Goal: Transaction & Acquisition: Purchase product/service

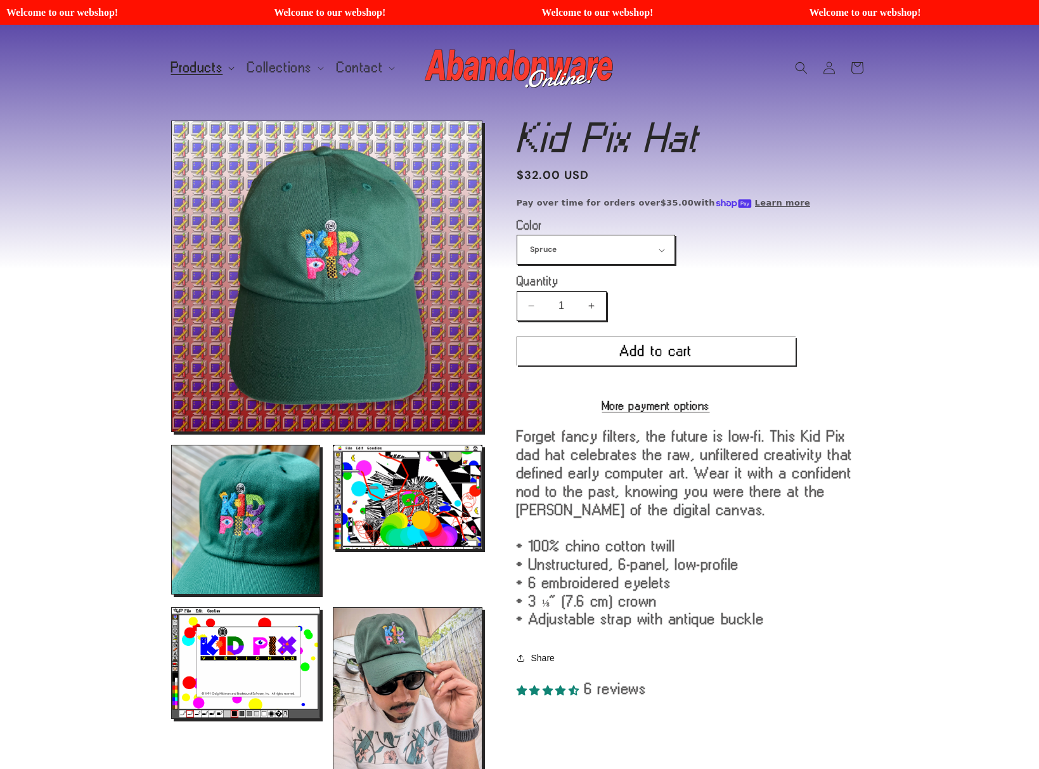
click at [205, 65] on span "Products" at bounding box center [197, 67] width 52 height 11
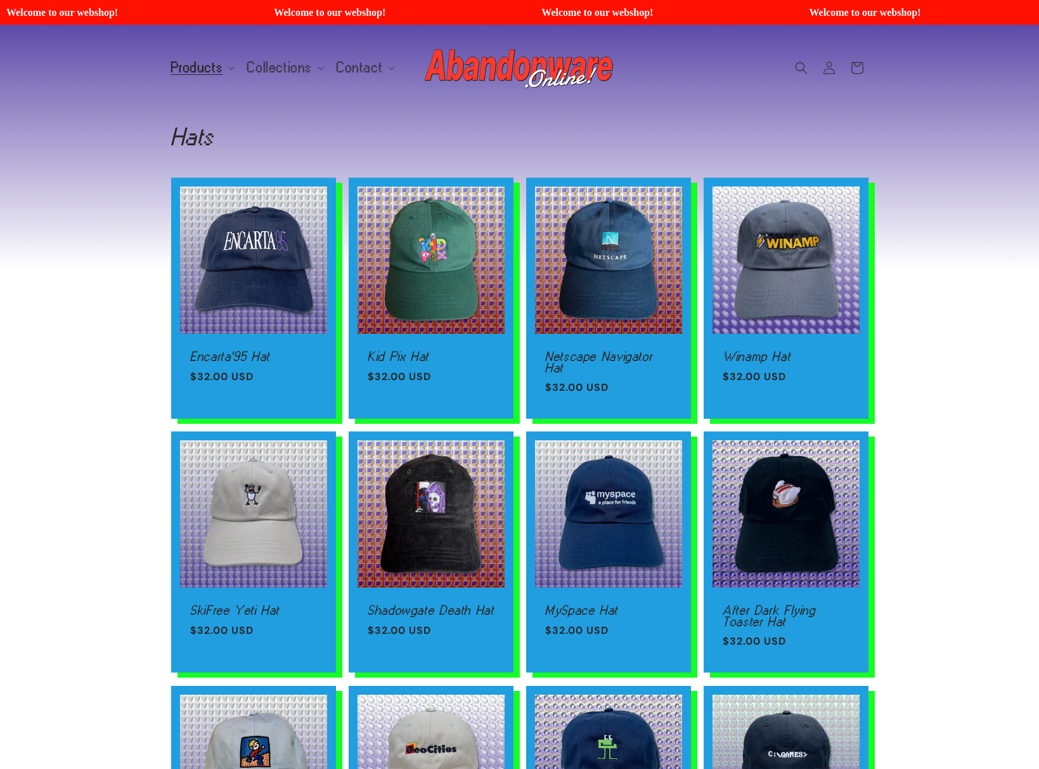
scroll to position [68, 0]
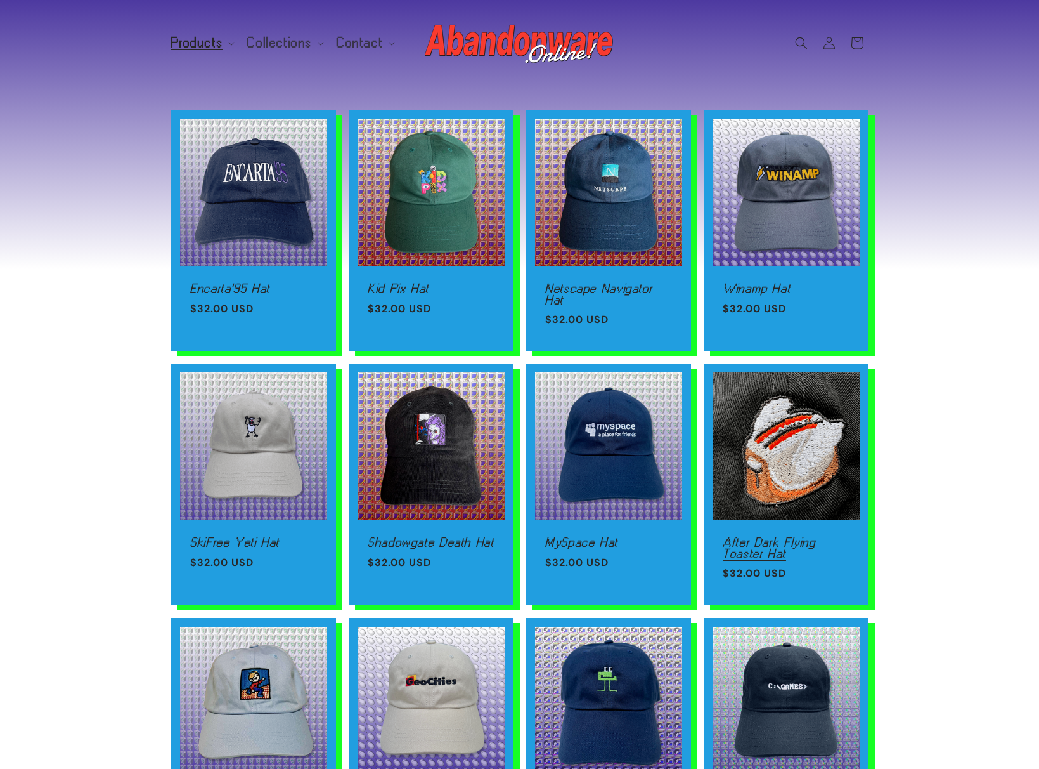
click at [840, 536] on link "After Dark Flying Toaster Hat" at bounding box center [786, 547] width 127 height 22
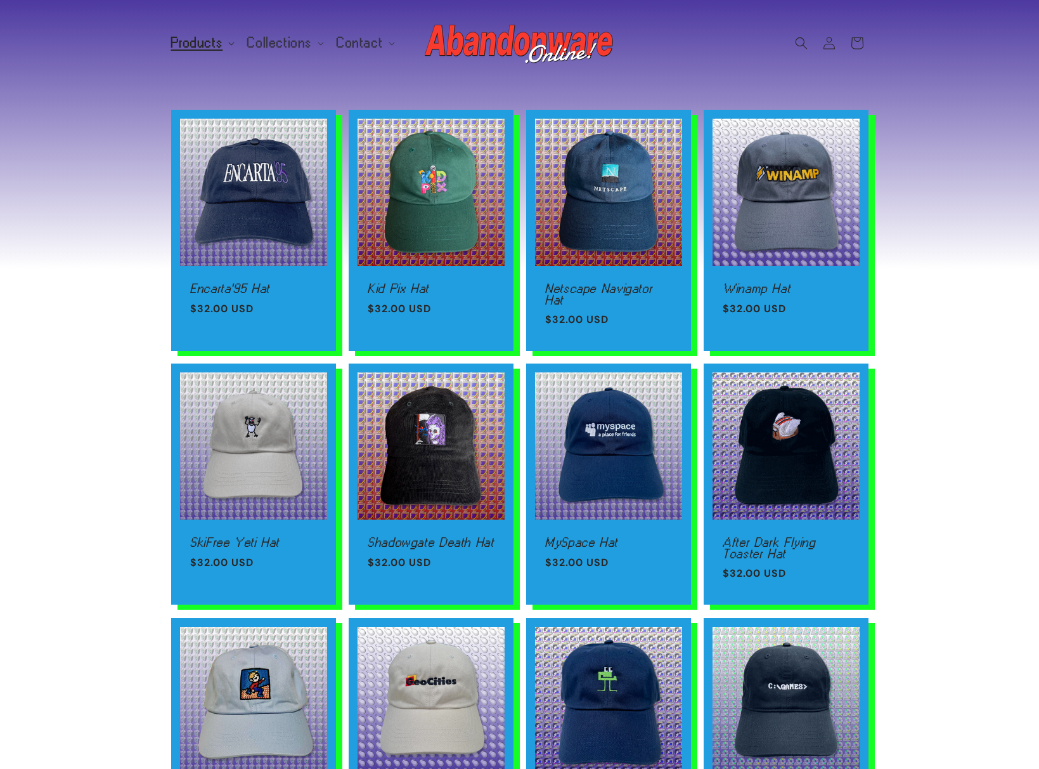
click at [188, 51] on summary "Products" at bounding box center [202, 42] width 77 height 27
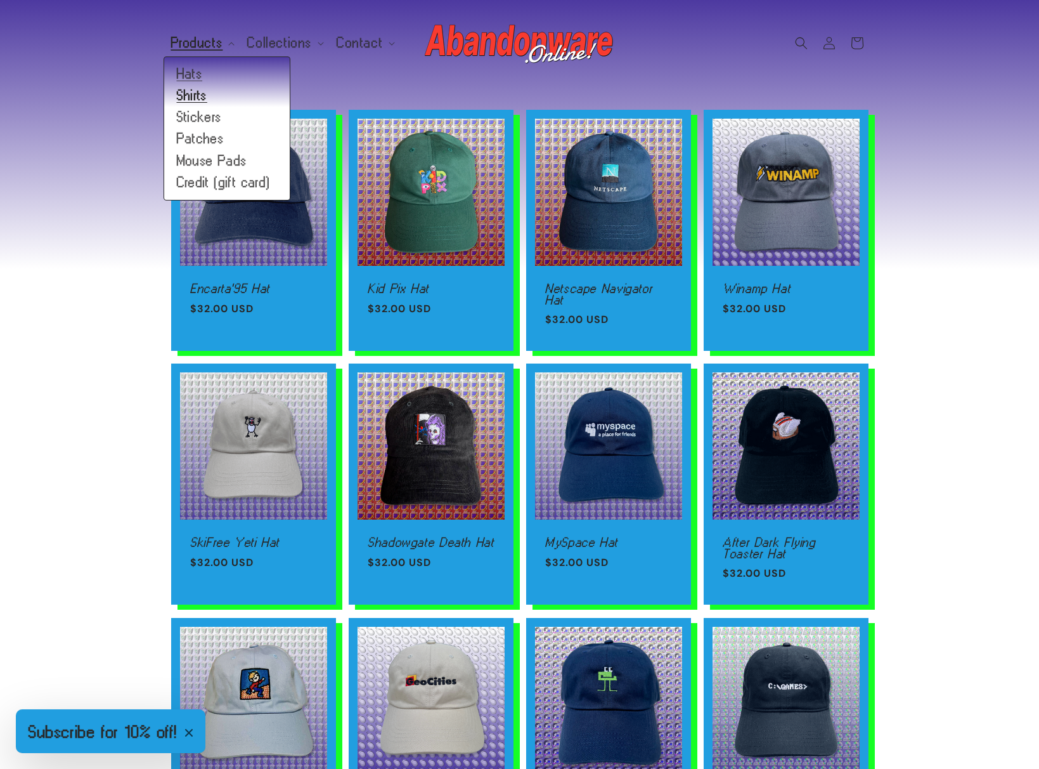
click at [201, 93] on link "Shirts" at bounding box center [227, 96] width 126 height 22
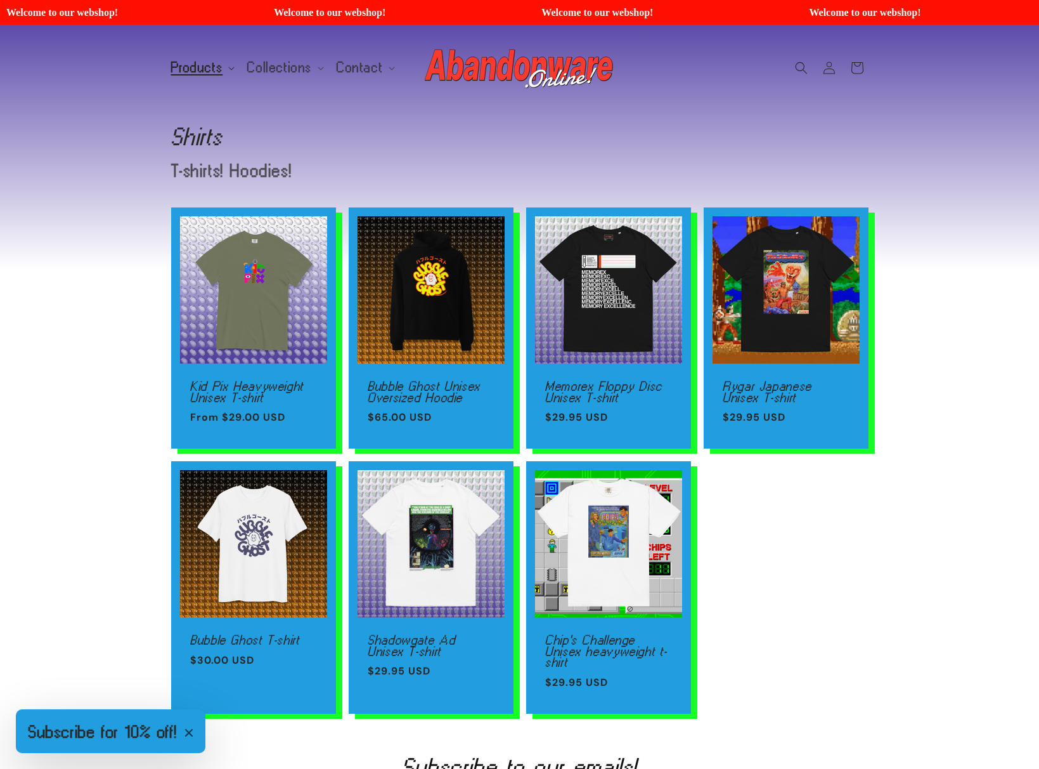
click at [222, 68] on span "Products" at bounding box center [197, 67] width 52 height 11
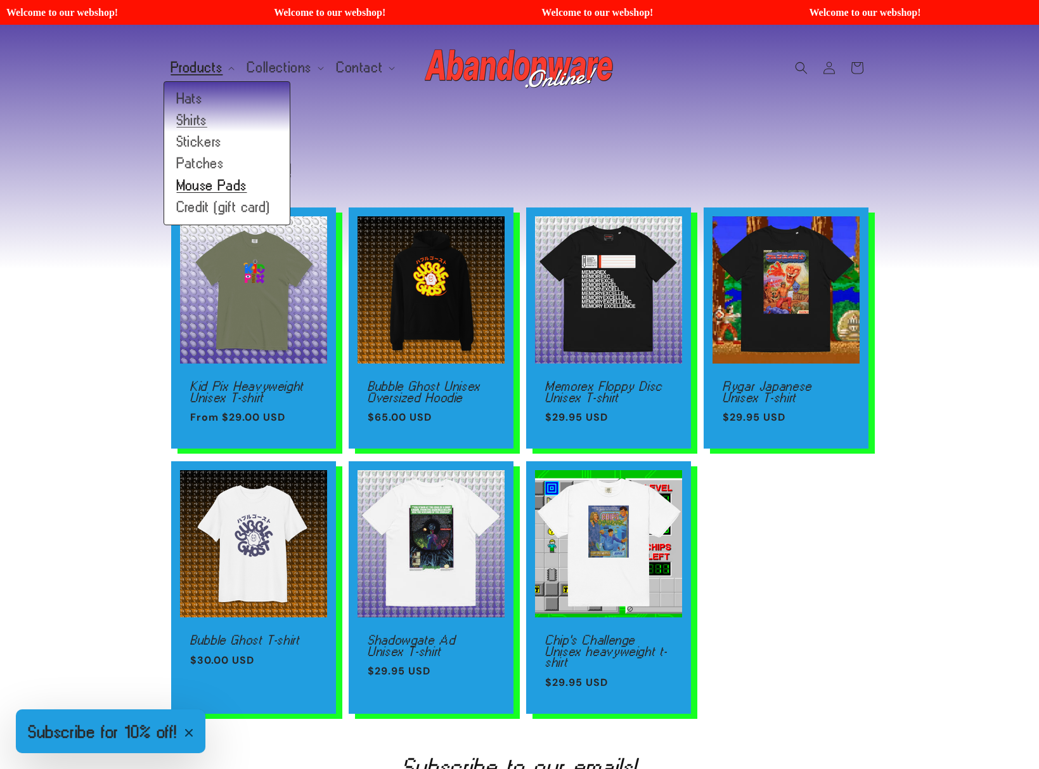
click at [221, 185] on link "Mouse Pads" at bounding box center [227, 186] width 126 height 22
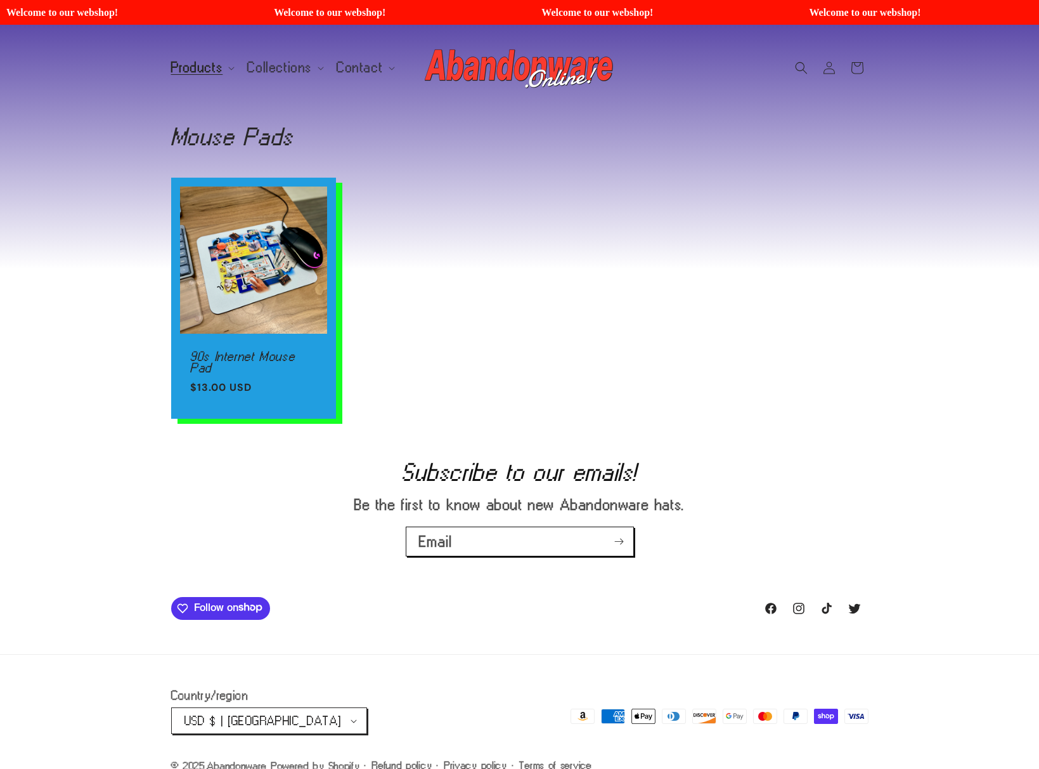
click at [514, 305] on ul "90s Internet Mouse Pad 90s Internet Mouse Pad Regular price $13.00 USD Regular …" at bounding box center [520, 298] width 698 height 241
